Goal: Transaction & Acquisition: Purchase product/service

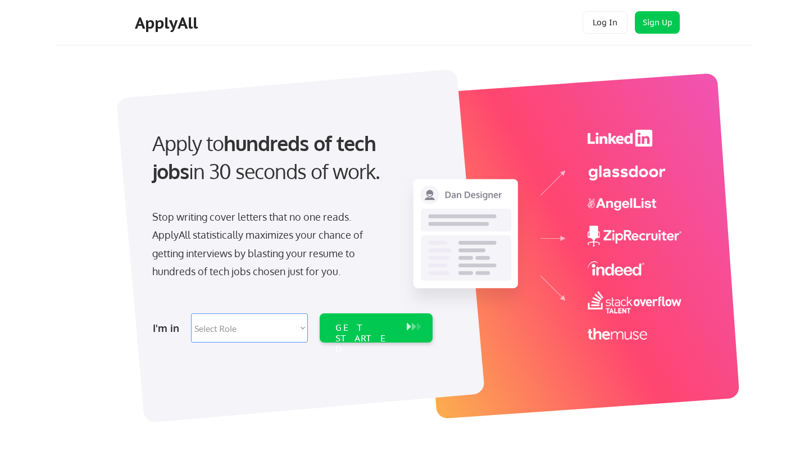
click at [300, 327] on select "Select Role Software Engineering Product Management Customer Success Sales UI/U…" at bounding box center [249, 328] width 117 height 29
select select ""product""
click at [402, 329] on div "GET STARTED" at bounding box center [376, 328] width 113 height 29
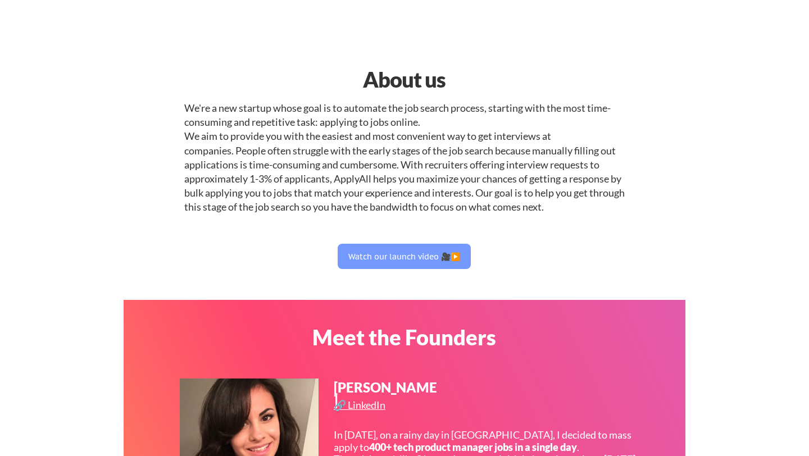
select select ""product""
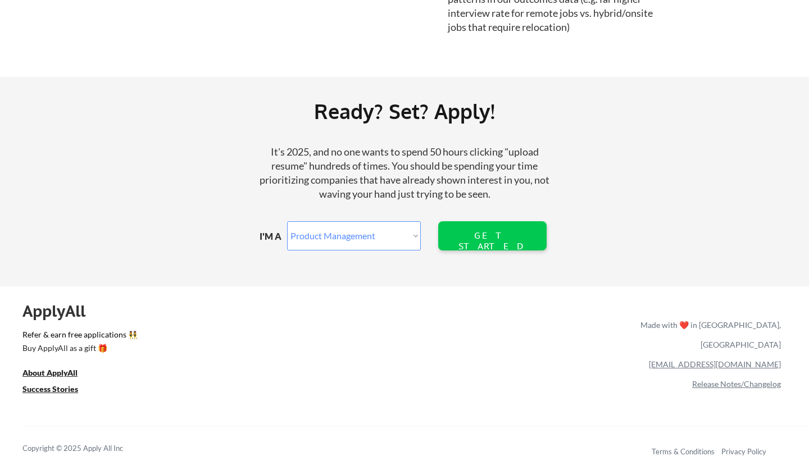
scroll to position [1293, 0]
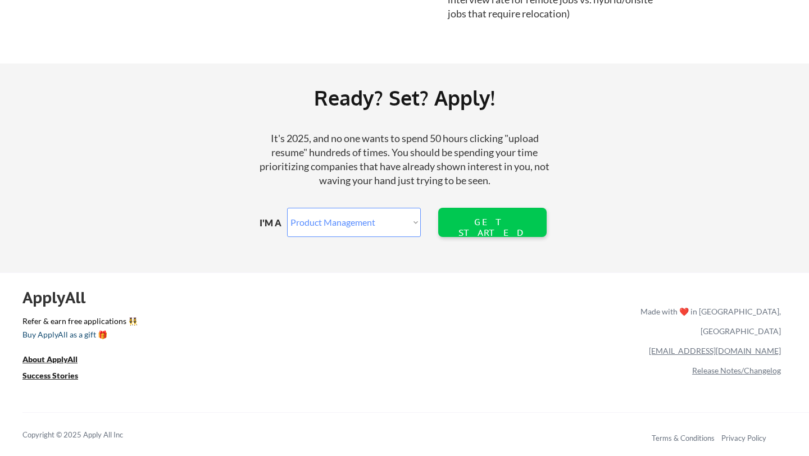
click at [71, 338] on div "Buy ApplyAll as a gift 🎁" at bounding box center [78, 335] width 112 height 8
